Goal: Information Seeking & Learning: Learn about a topic

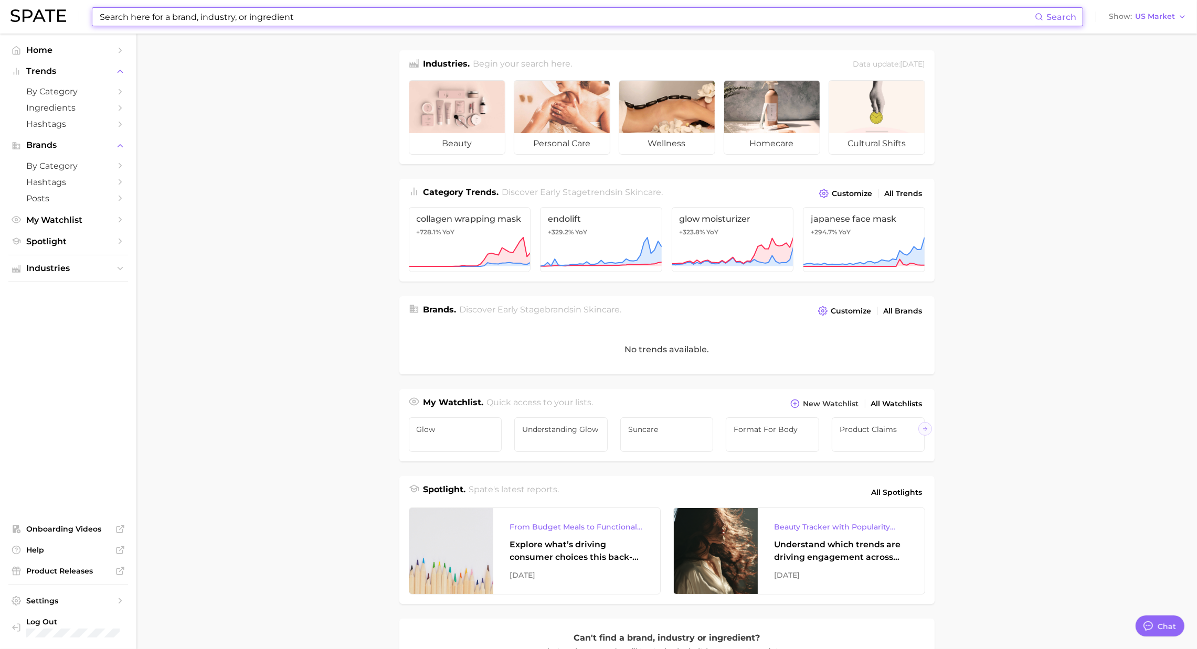
click at [407, 13] on input at bounding box center [567, 17] width 936 height 18
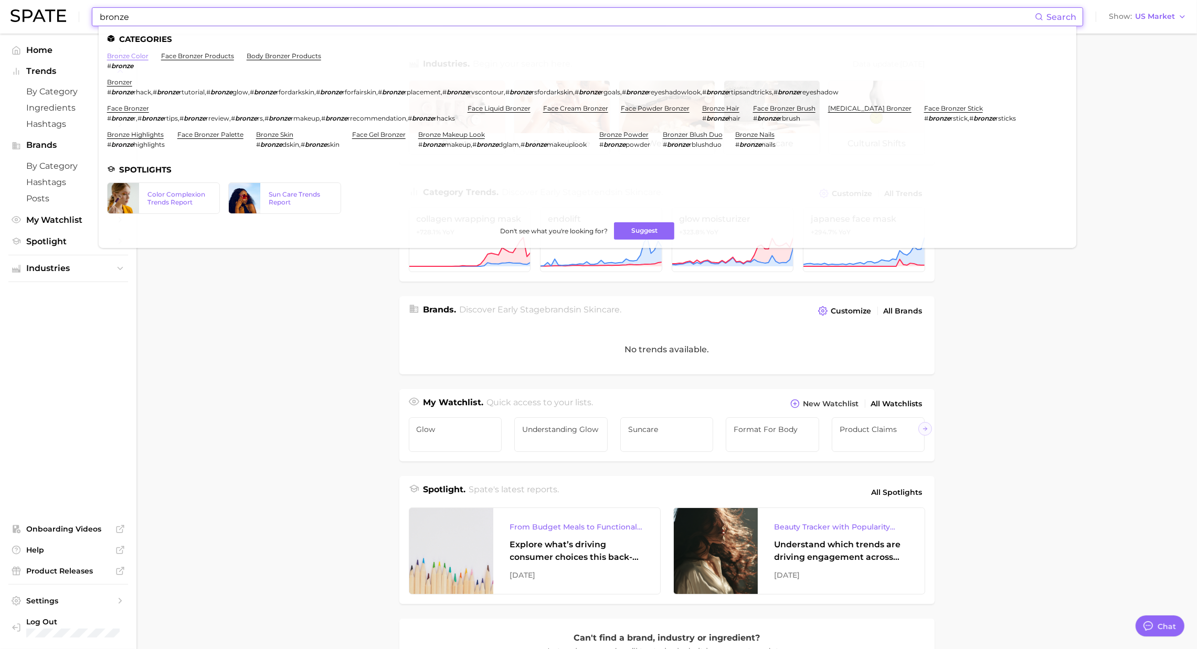
type input "bronze"
click at [133, 55] on link "bronze color" at bounding box center [127, 56] width 41 height 8
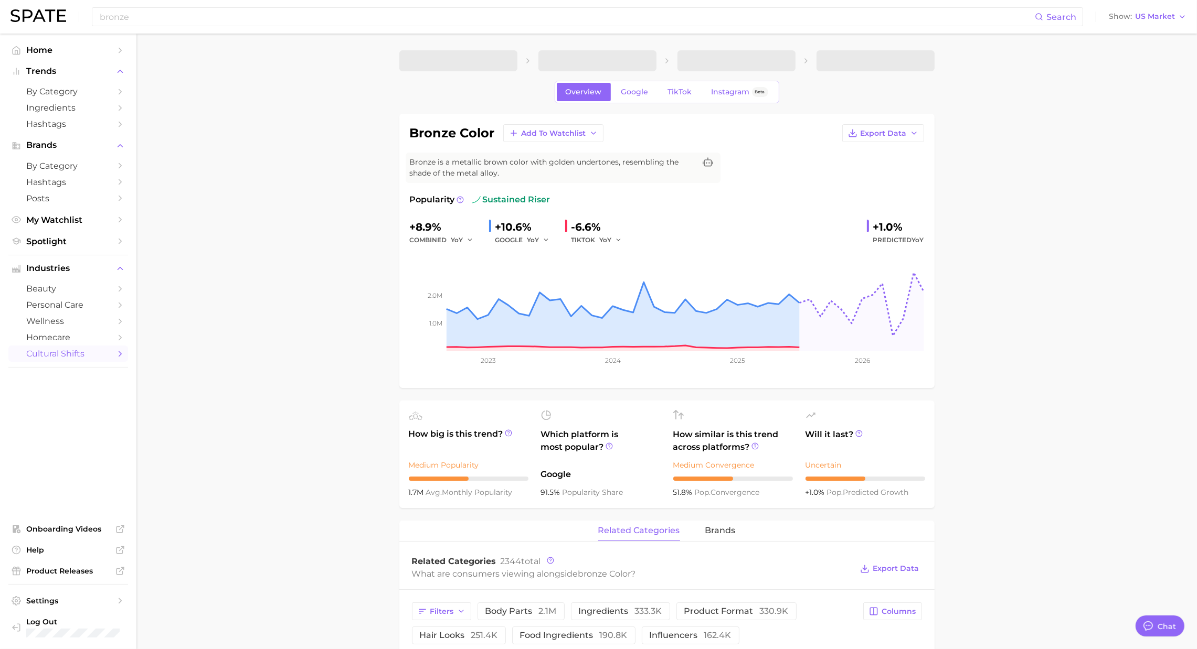
type textarea "x"
click at [633, 94] on span "Google" at bounding box center [634, 92] width 27 height 9
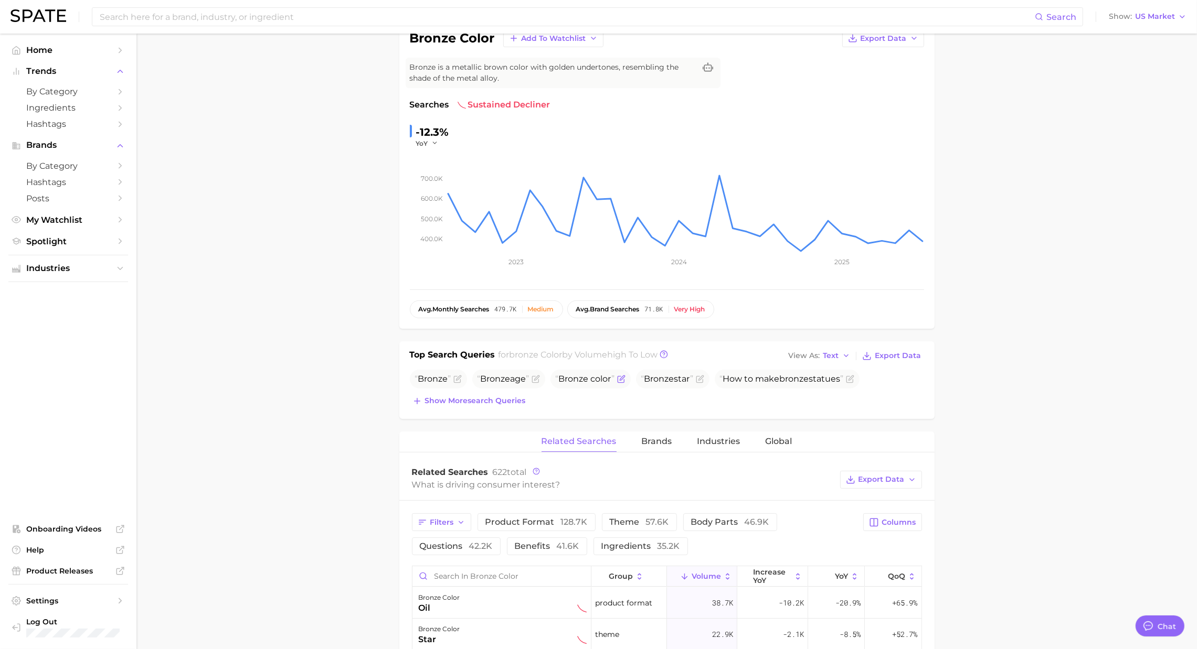
scroll to position [99, 0]
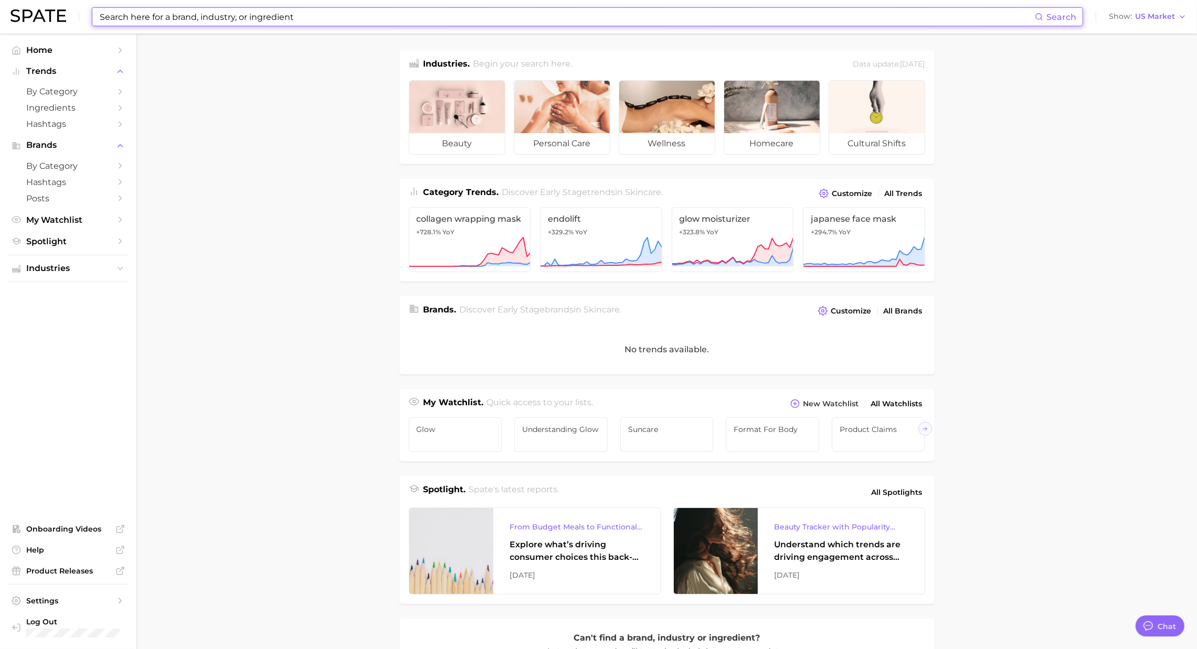
click at [445, 12] on input at bounding box center [567, 17] width 936 height 18
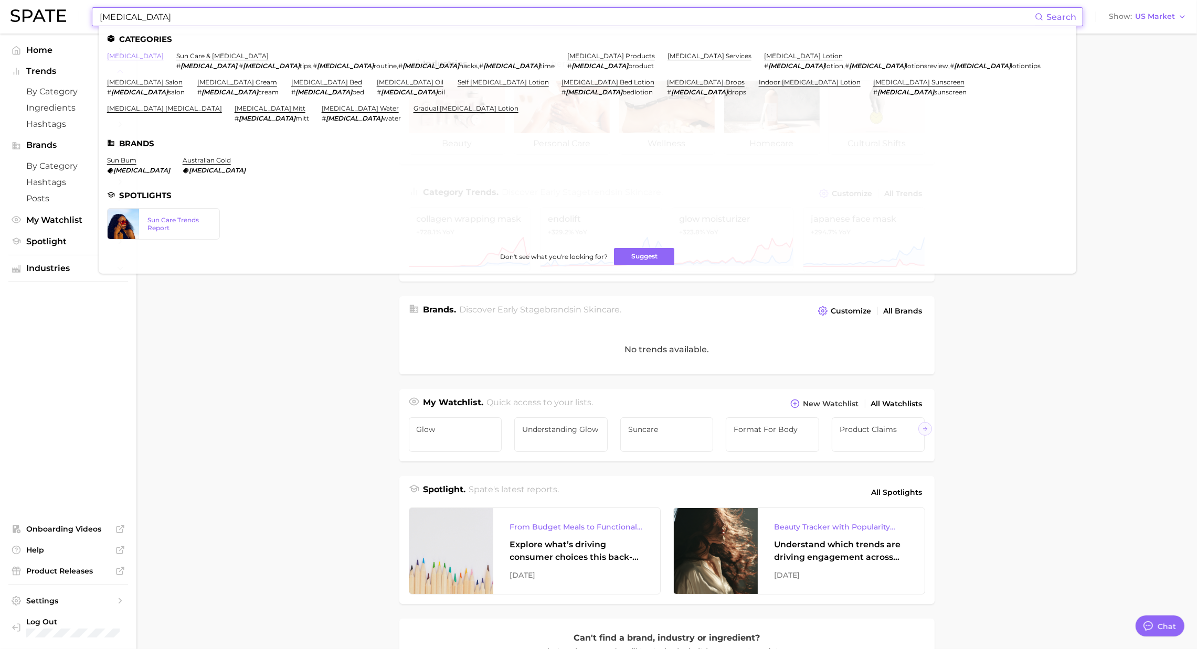
type input "[MEDICAL_DATA]"
click at [112, 57] on link "[MEDICAL_DATA]" at bounding box center [135, 56] width 57 height 8
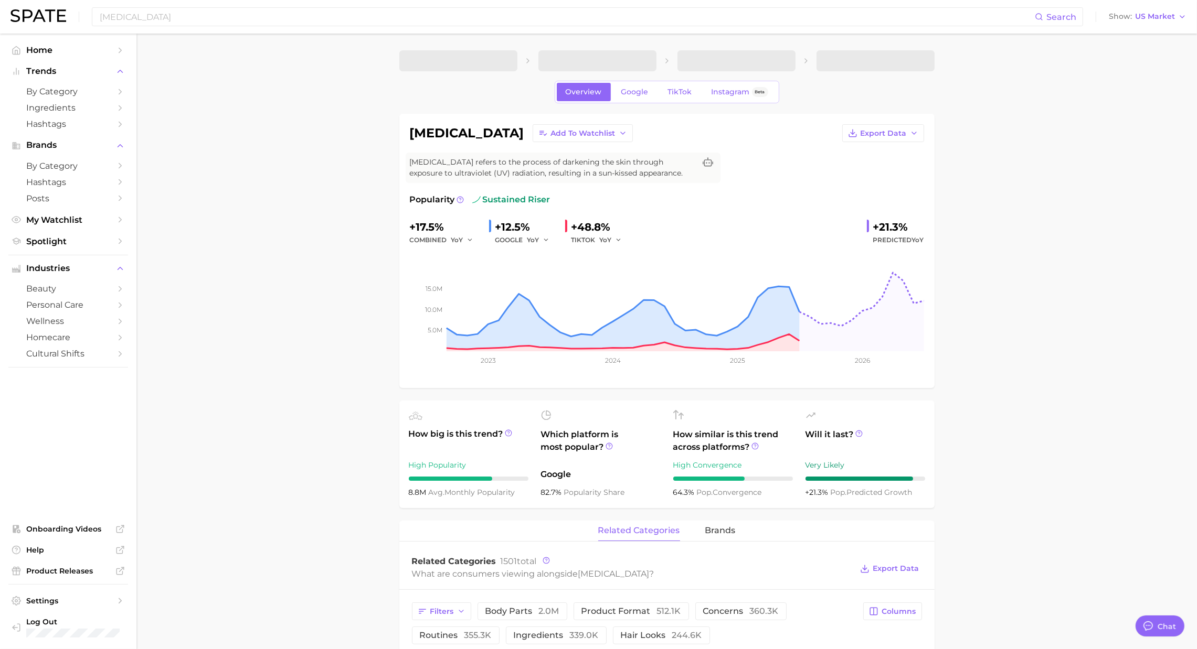
type textarea "x"
click at [673, 96] on span "TikTok" at bounding box center [680, 92] width 24 height 9
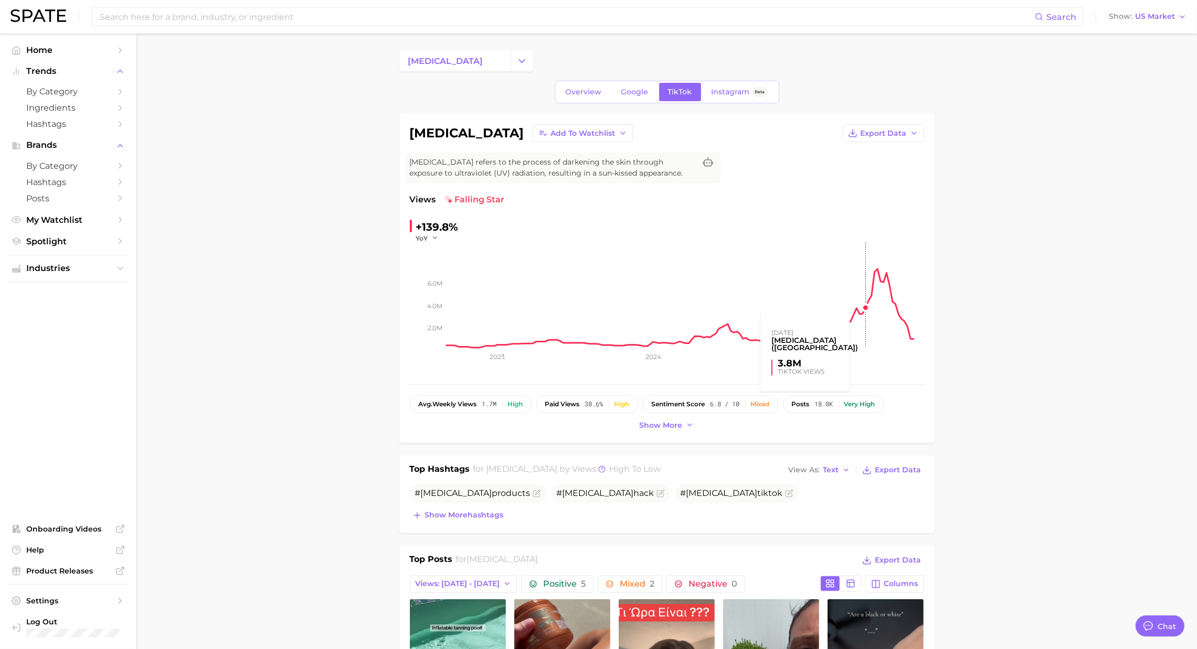
scroll to position [198, 0]
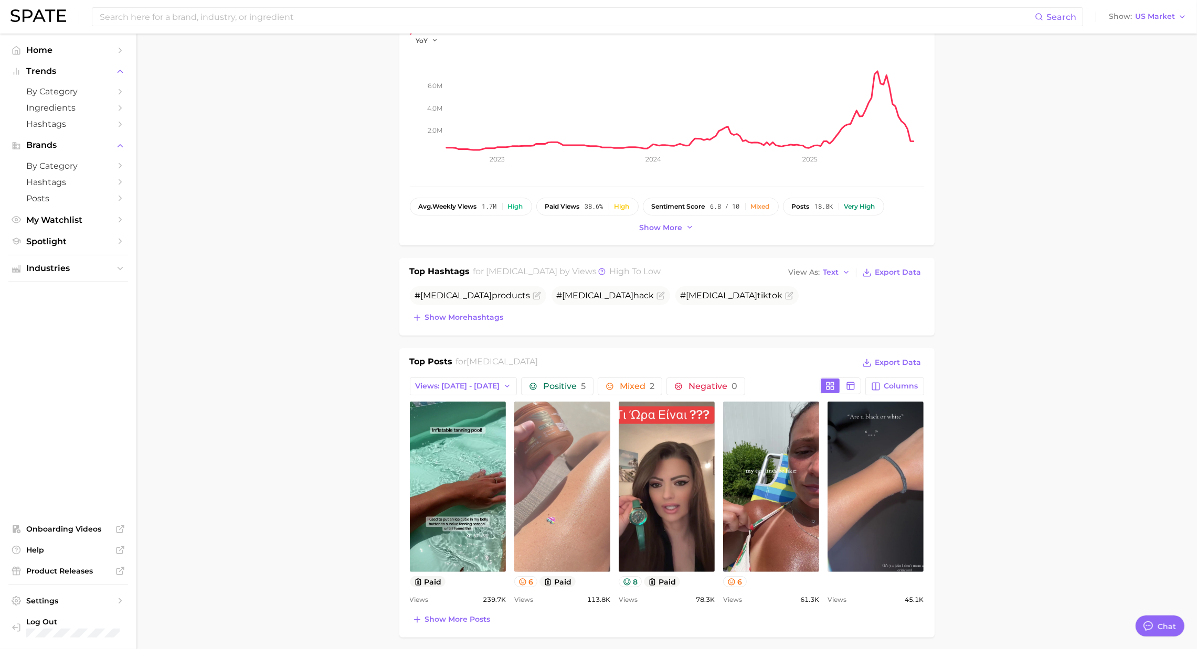
click at [546, 466] on link "view post on TikTok" at bounding box center [562, 487] width 96 height 170
